Goal: Task Accomplishment & Management: Manage account settings

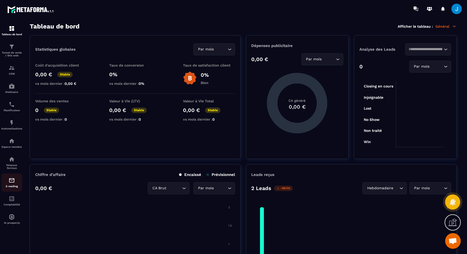
scroll to position [290, 0]
click at [10, 167] on p "Réseaux Sociaux" at bounding box center [11, 166] width 21 height 6
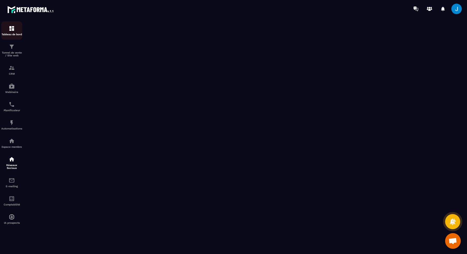
click at [14, 29] on img at bounding box center [12, 28] width 6 height 6
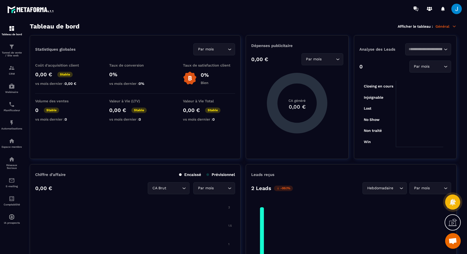
click at [454, 9] on span at bounding box center [457, 9] width 10 height 10
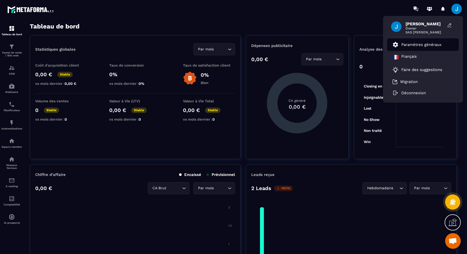
click at [424, 41] on link "Paramètres généraux" at bounding box center [417, 44] width 49 height 6
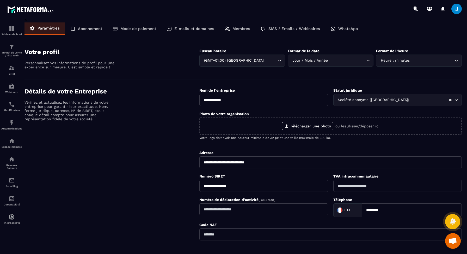
click at [194, 29] on p "E-mails et domaines" at bounding box center [194, 28] width 40 height 5
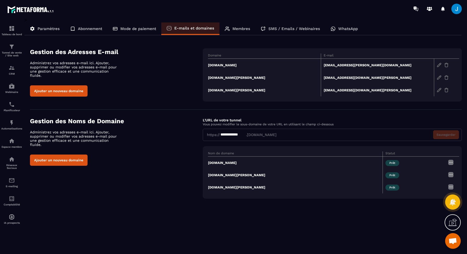
click at [96, 28] on p "Abonnement" at bounding box center [90, 28] width 24 height 5
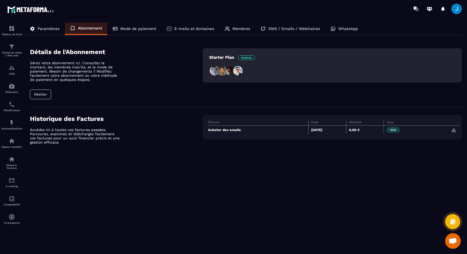
click at [65, 25] on div "Paramètres" at bounding box center [86, 28] width 42 height 13
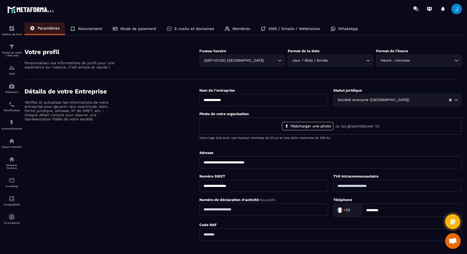
click at [146, 30] on p "Mode de paiement" at bounding box center [138, 28] width 36 height 5
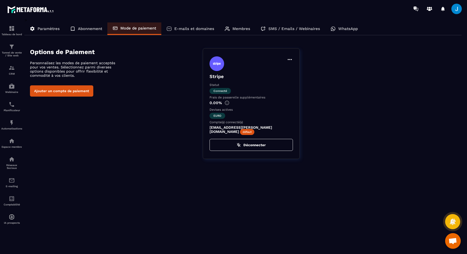
click at [244, 32] on div "Membres" at bounding box center [238, 28] width 36 height 13
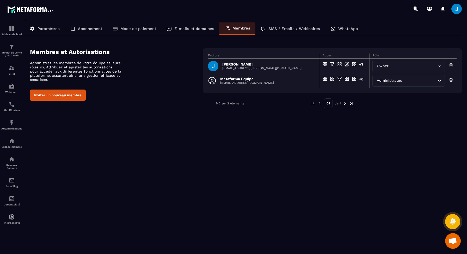
click at [286, 28] on p "SMS / Emails / Webinaires" at bounding box center [295, 28] width 52 height 5
